Goal: Check status: Check status

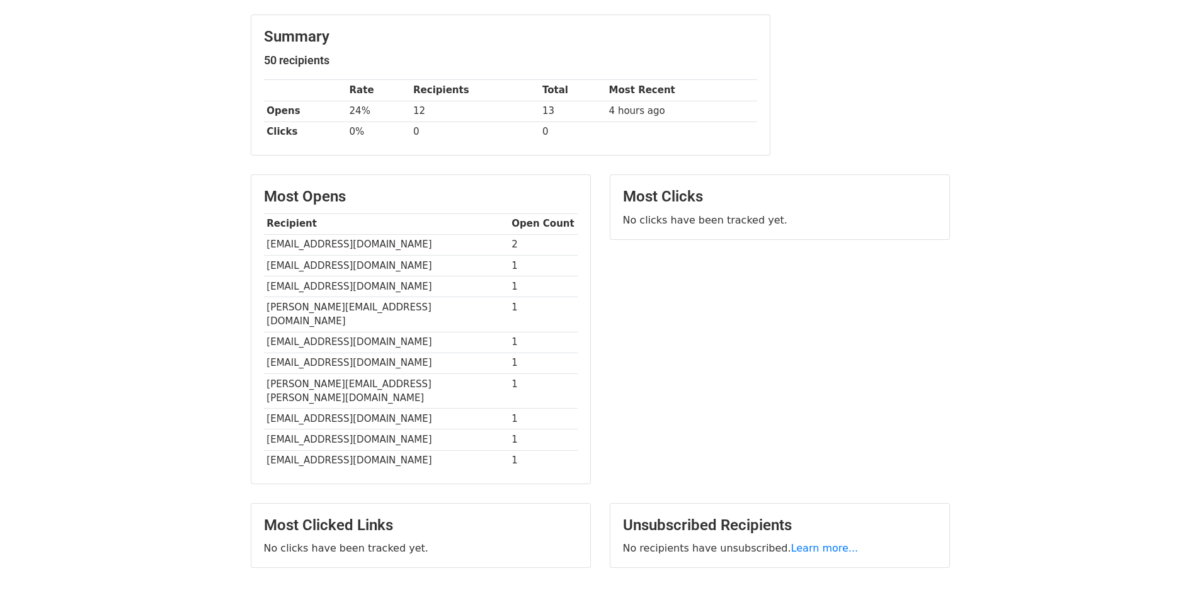
scroll to position [126, 0]
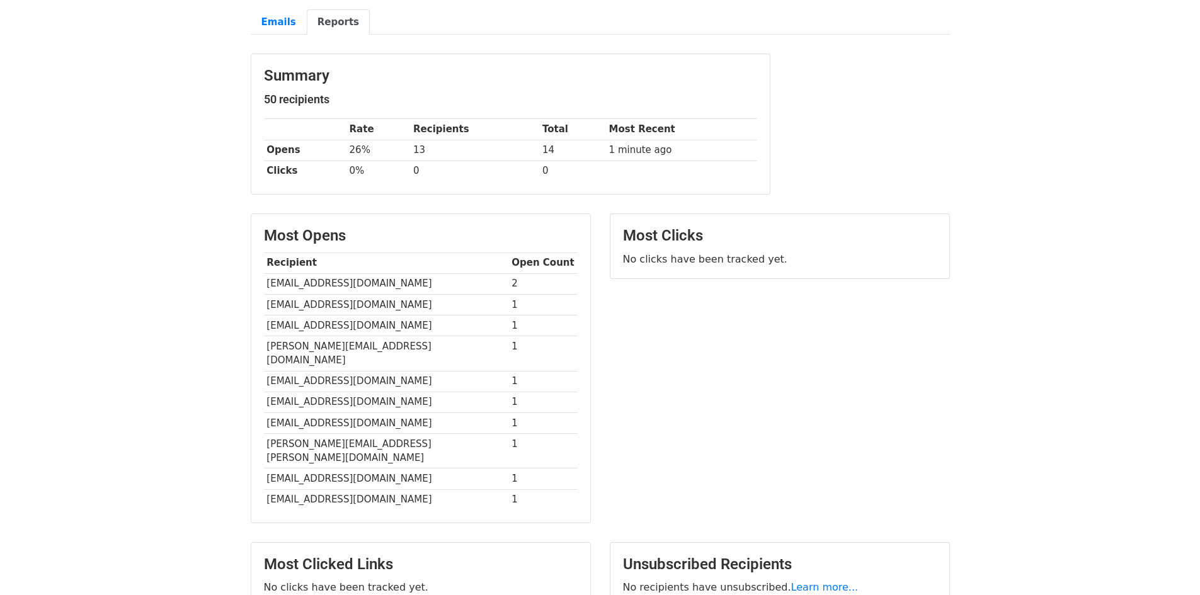
scroll to position [126, 0]
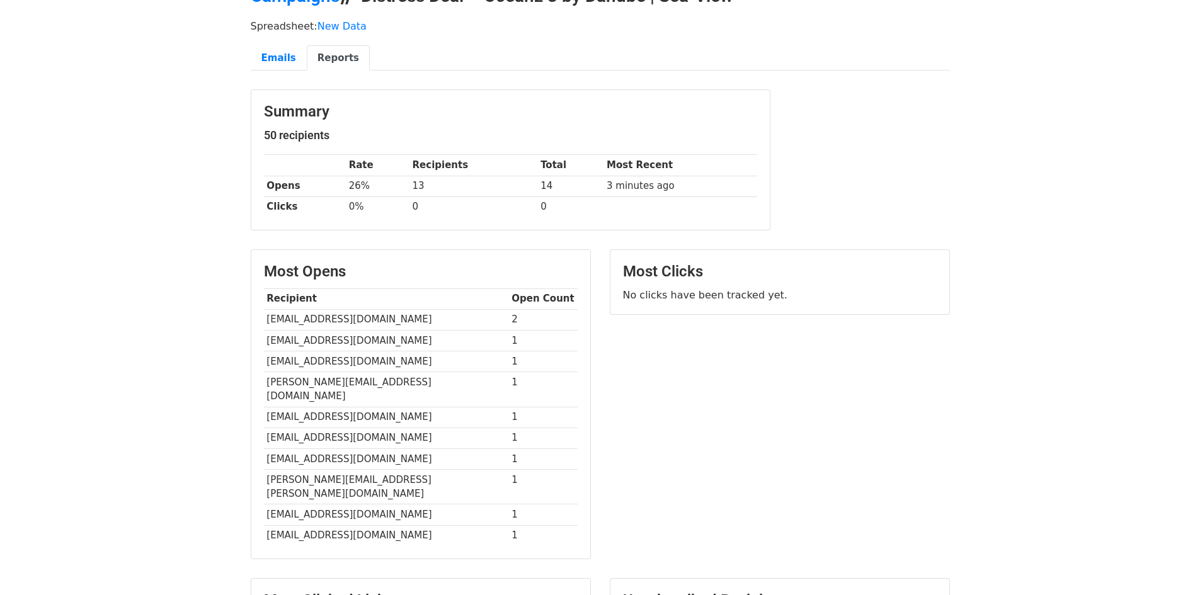
scroll to position [63, 0]
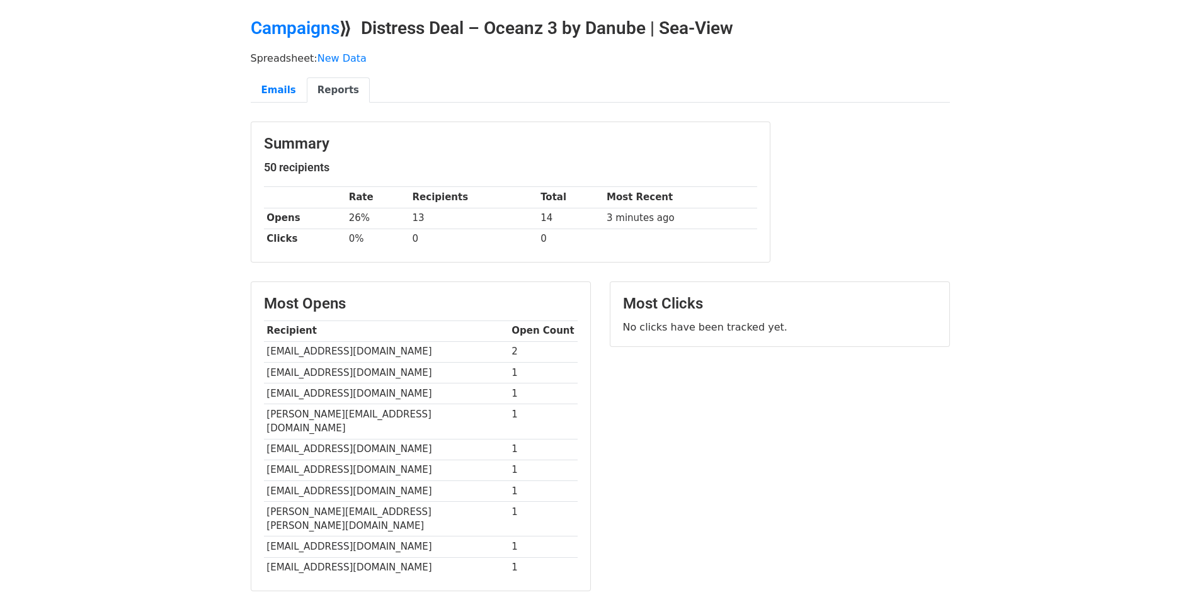
scroll to position [63, 0]
